Goal: Task Accomplishment & Management: Complete application form

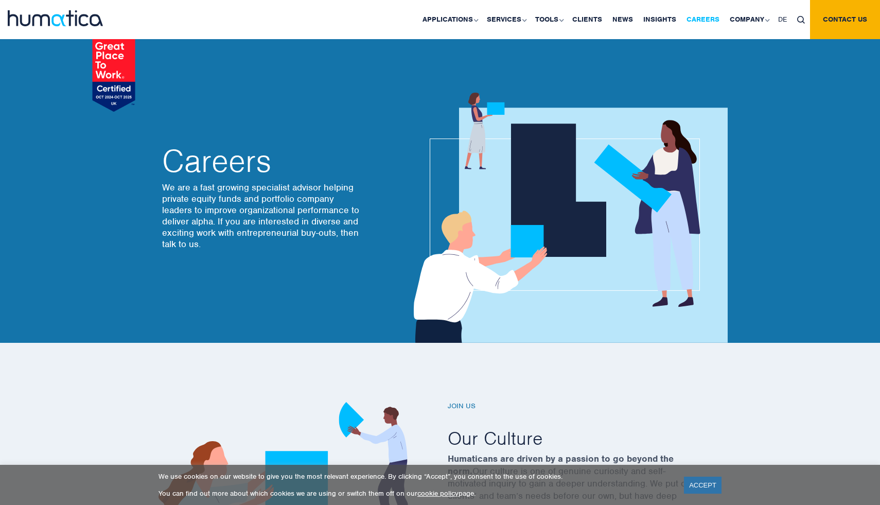
click at [704, 23] on link "Careers" at bounding box center [702, 19] width 43 height 39
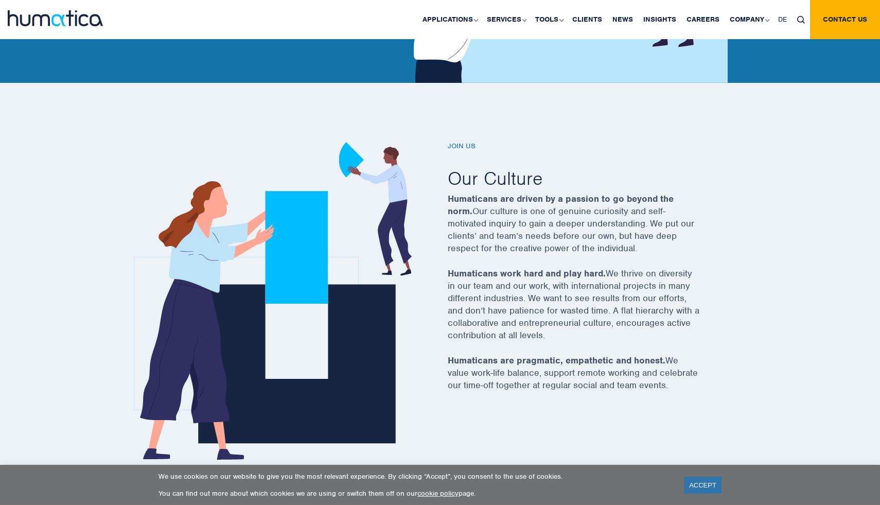
scroll to position [270, 0]
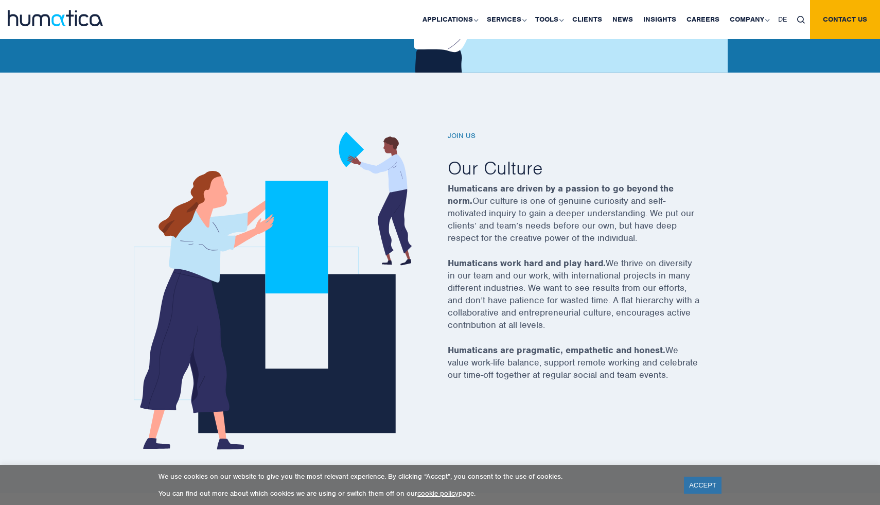
click at [462, 137] on h6 "Join us" at bounding box center [587, 136] width 278 height 9
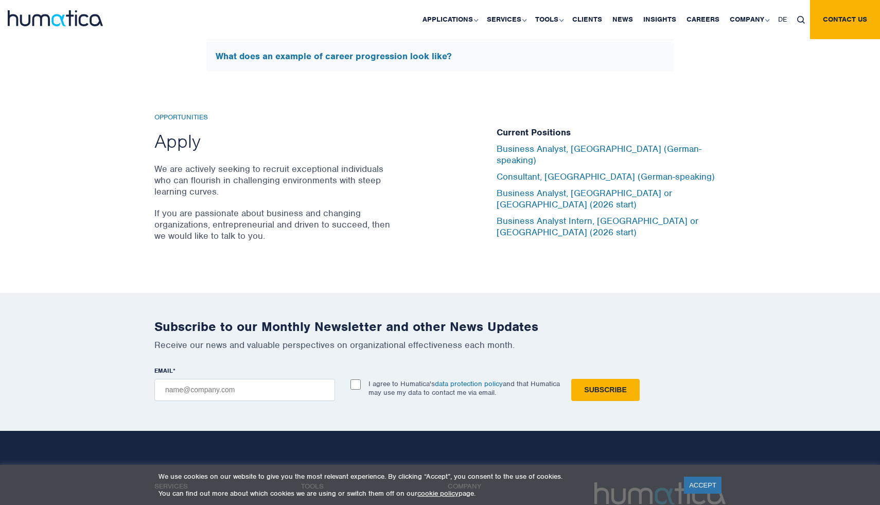
scroll to position [3362, 0]
click at [512, 191] on link "Business Analyst, [GEOGRAPHIC_DATA] or [GEOGRAPHIC_DATA] (2026 start)" at bounding box center [584, 199] width 175 height 23
